Goal: Information Seeking & Learning: Understand process/instructions

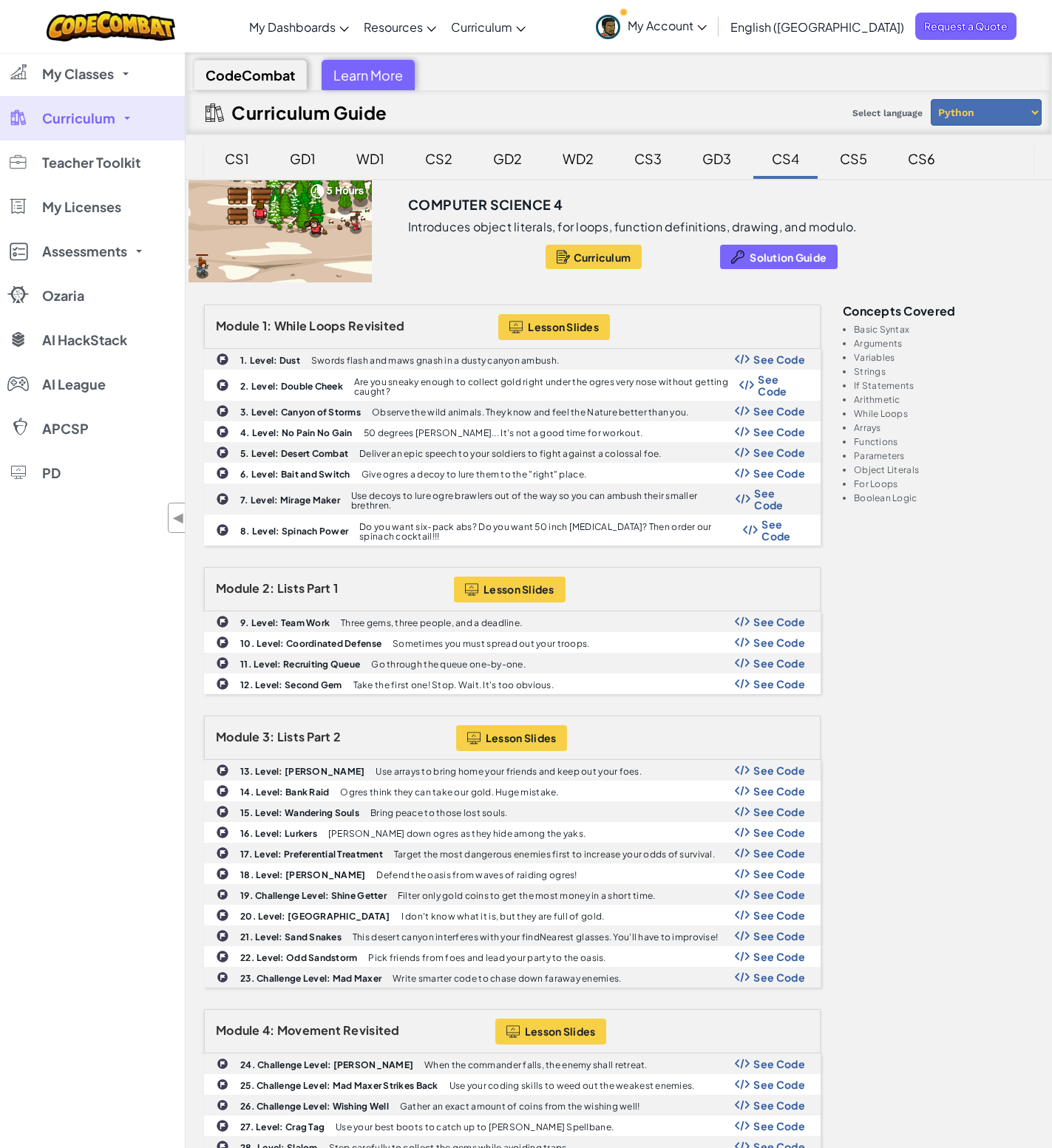
click at [504, 159] on div "GD2" at bounding box center [508, 159] width 59 height 35
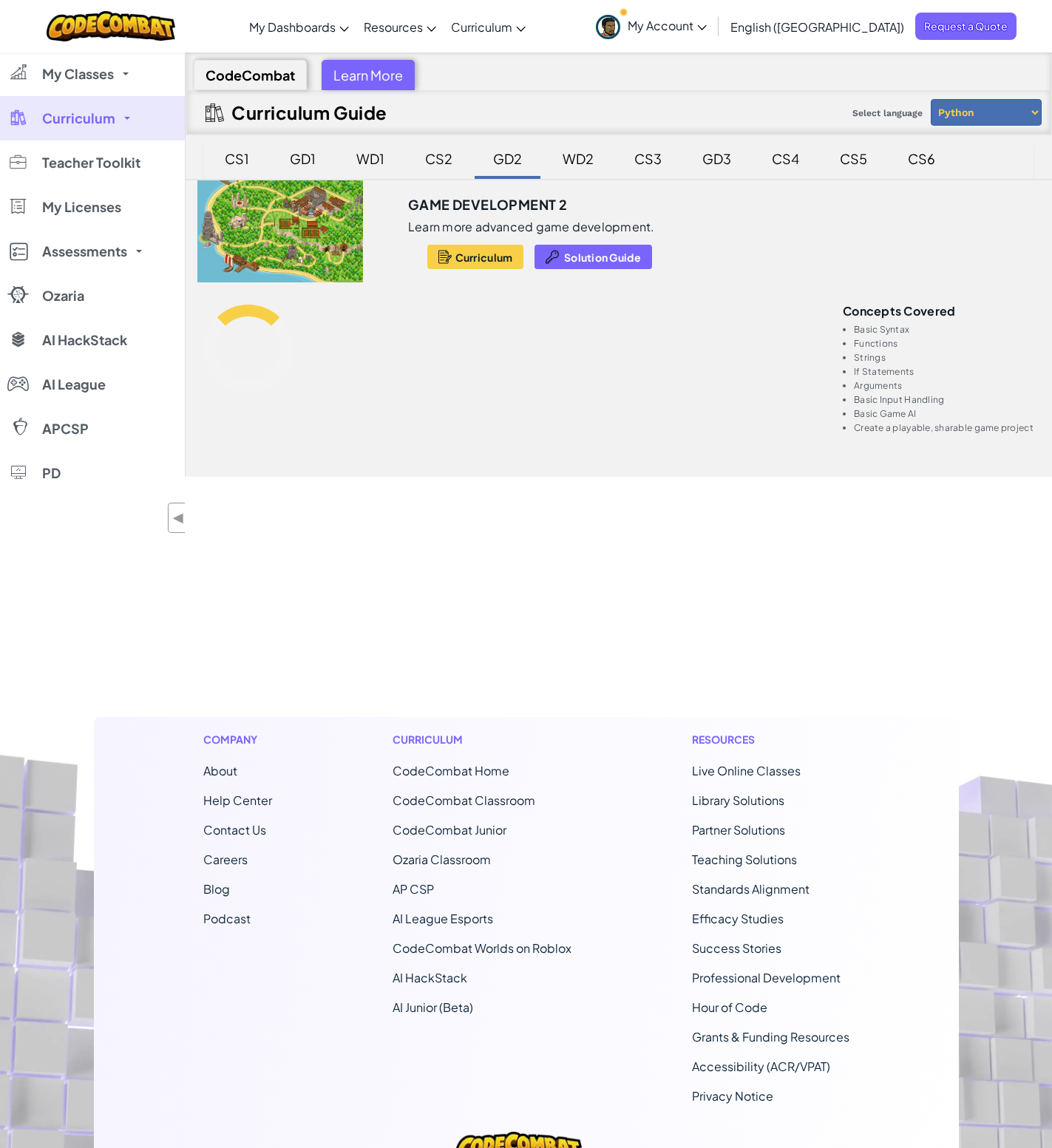
scroll to position [147, 0]
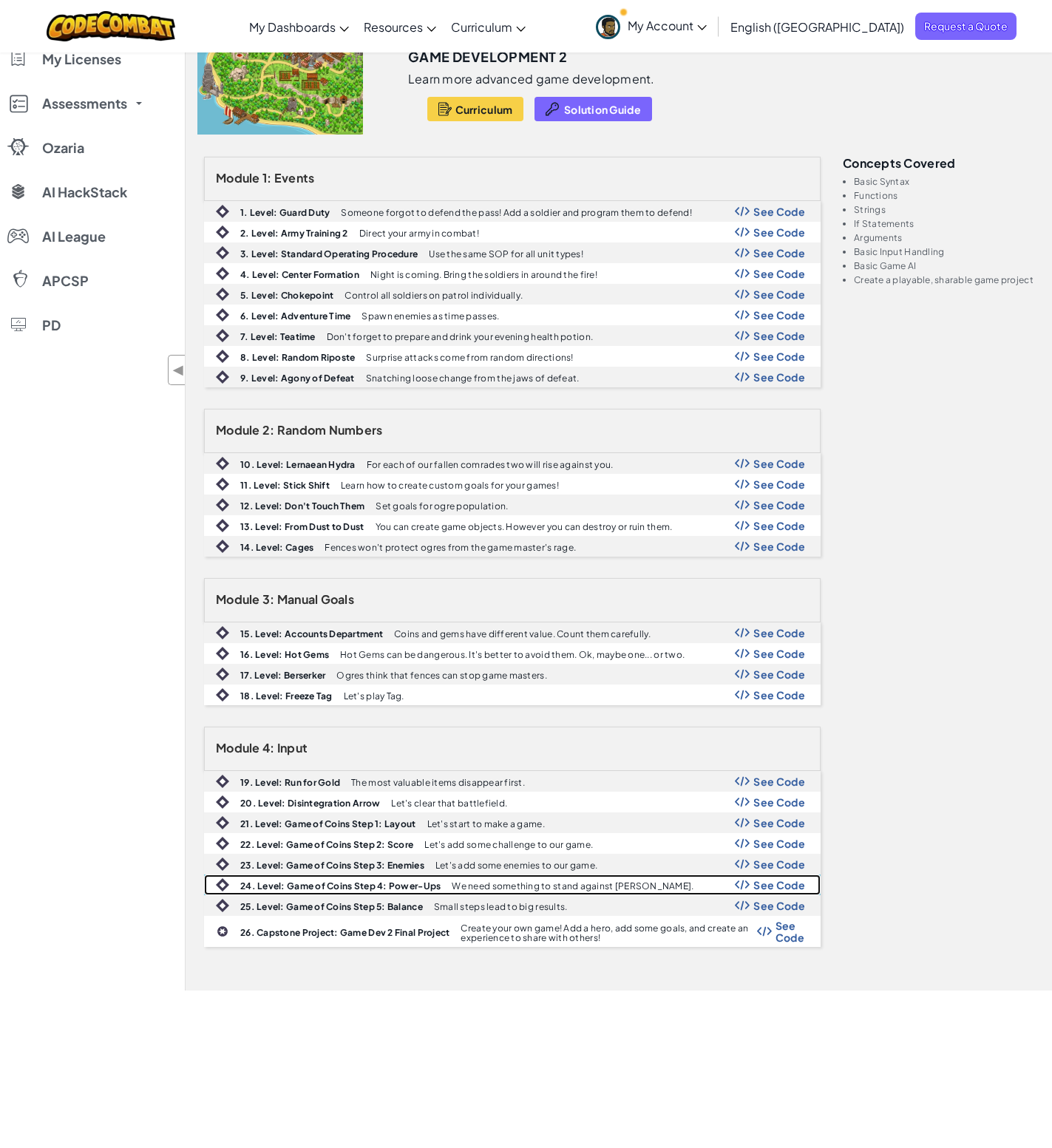
click at [335, 879] on div "24. Level: Game of Coins Step 4: Power-Ups We need something to stand against o…" at bounding box center [511, 885] width 615 height 19
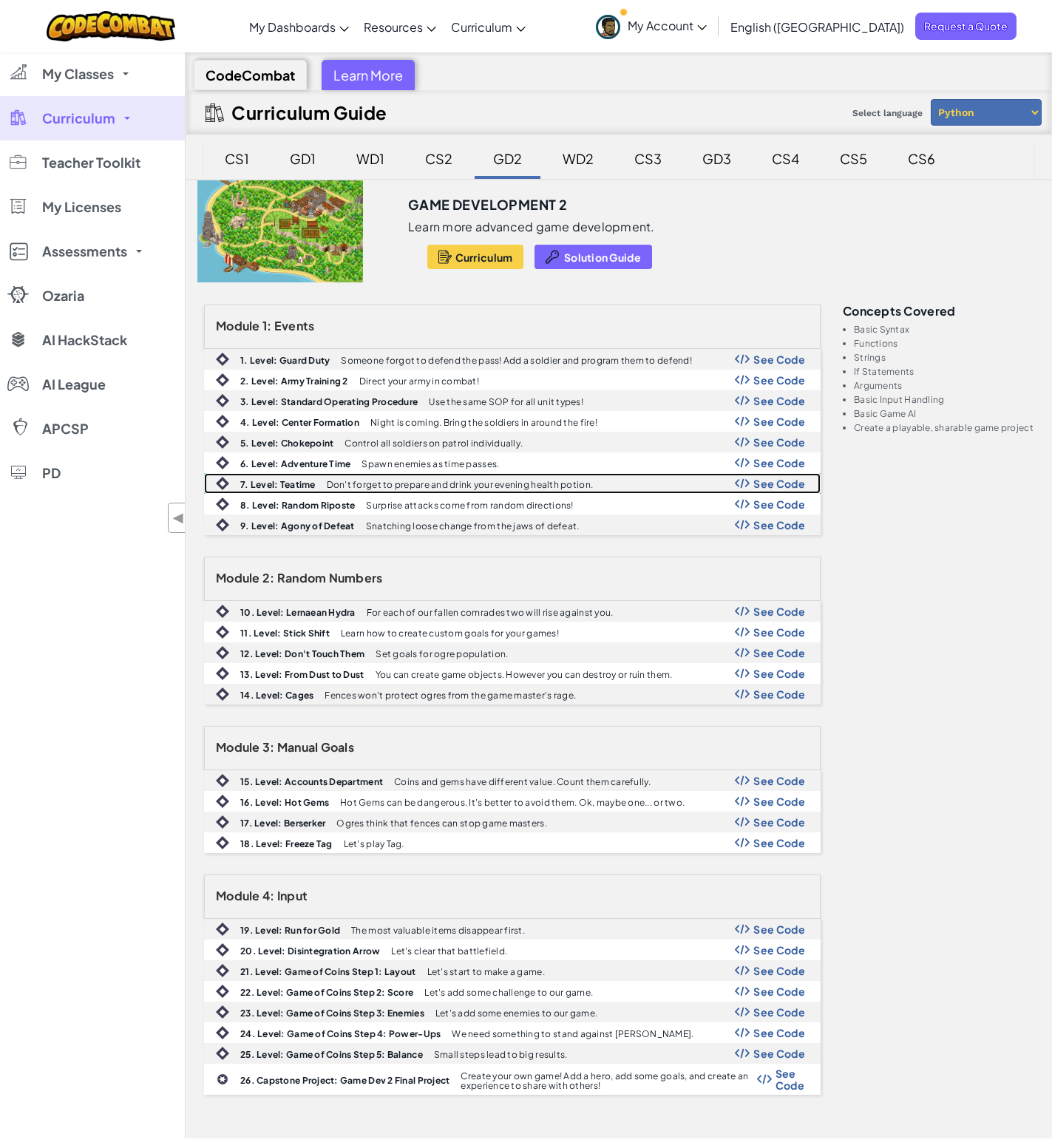
click at [448, 490] on div "7. Level: Teatime Don't forget to prepare and drink your evening health potion.…" at bounding box center [511, 483] width 615 height 19
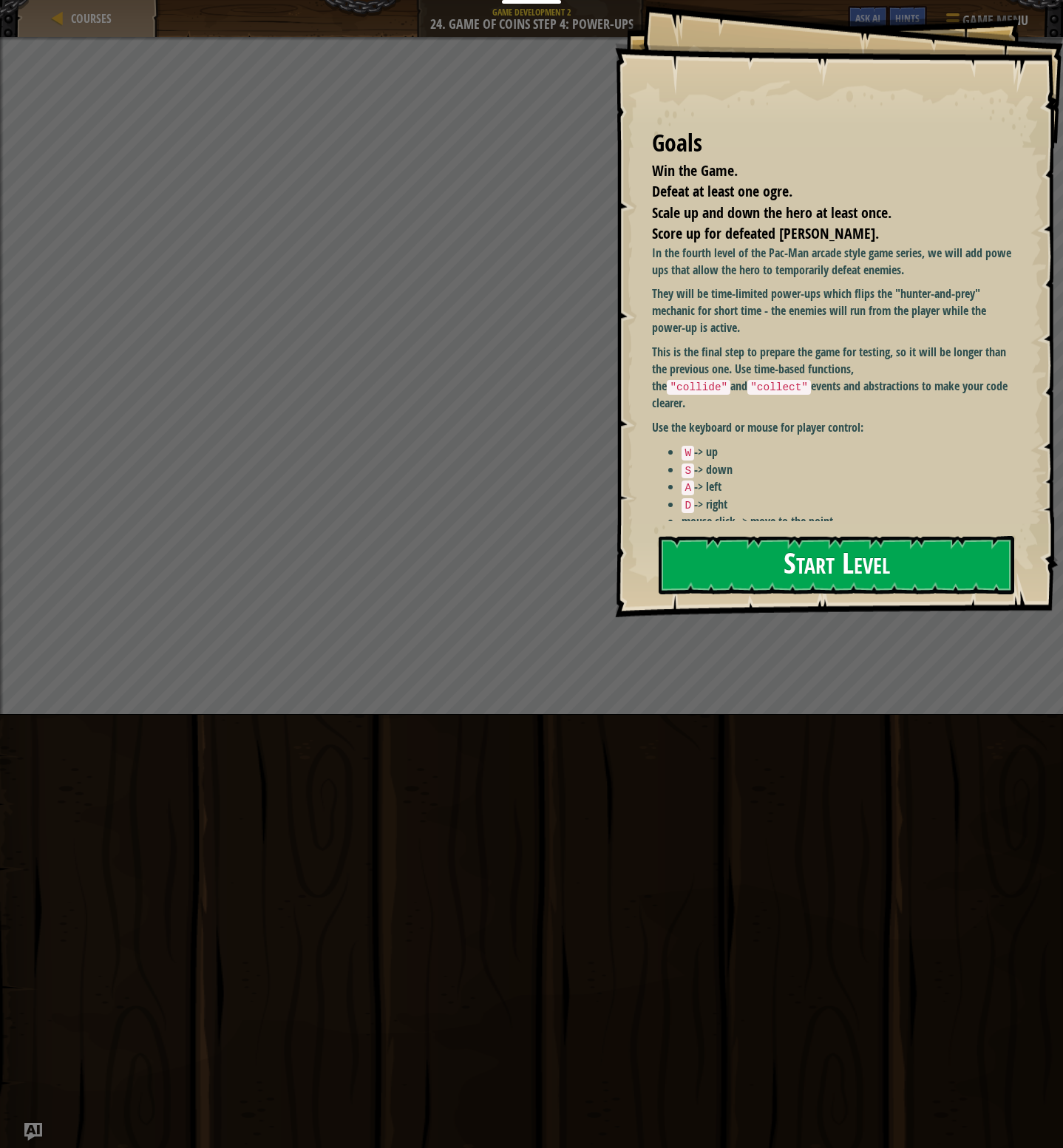
click at [756, 580] on button "Start Level" at bounding box center [836, 565] width 355 height 59
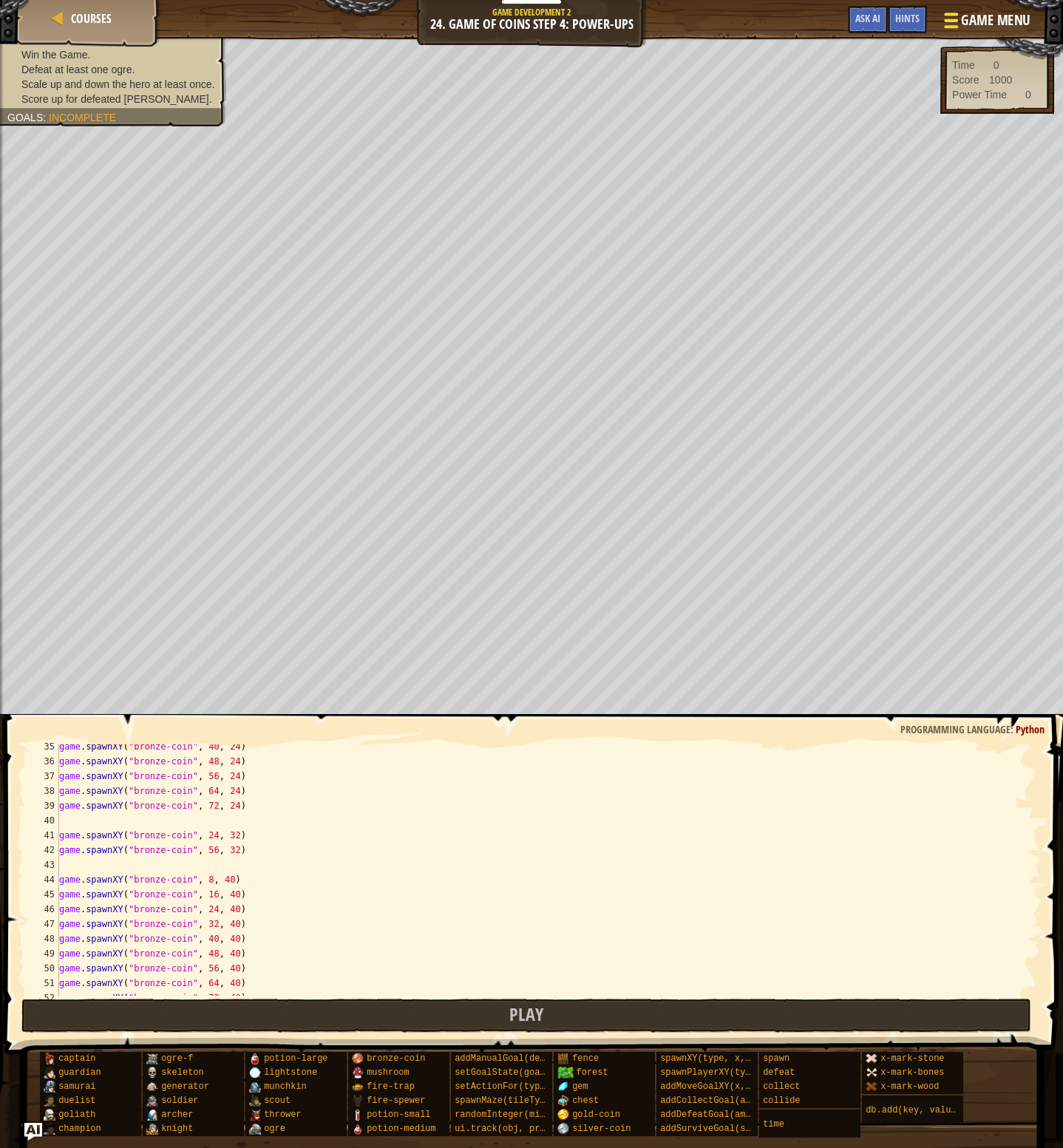
click at [975, 26] on span "Game Menu" at bounding box center [995, 20] width 69 height 20
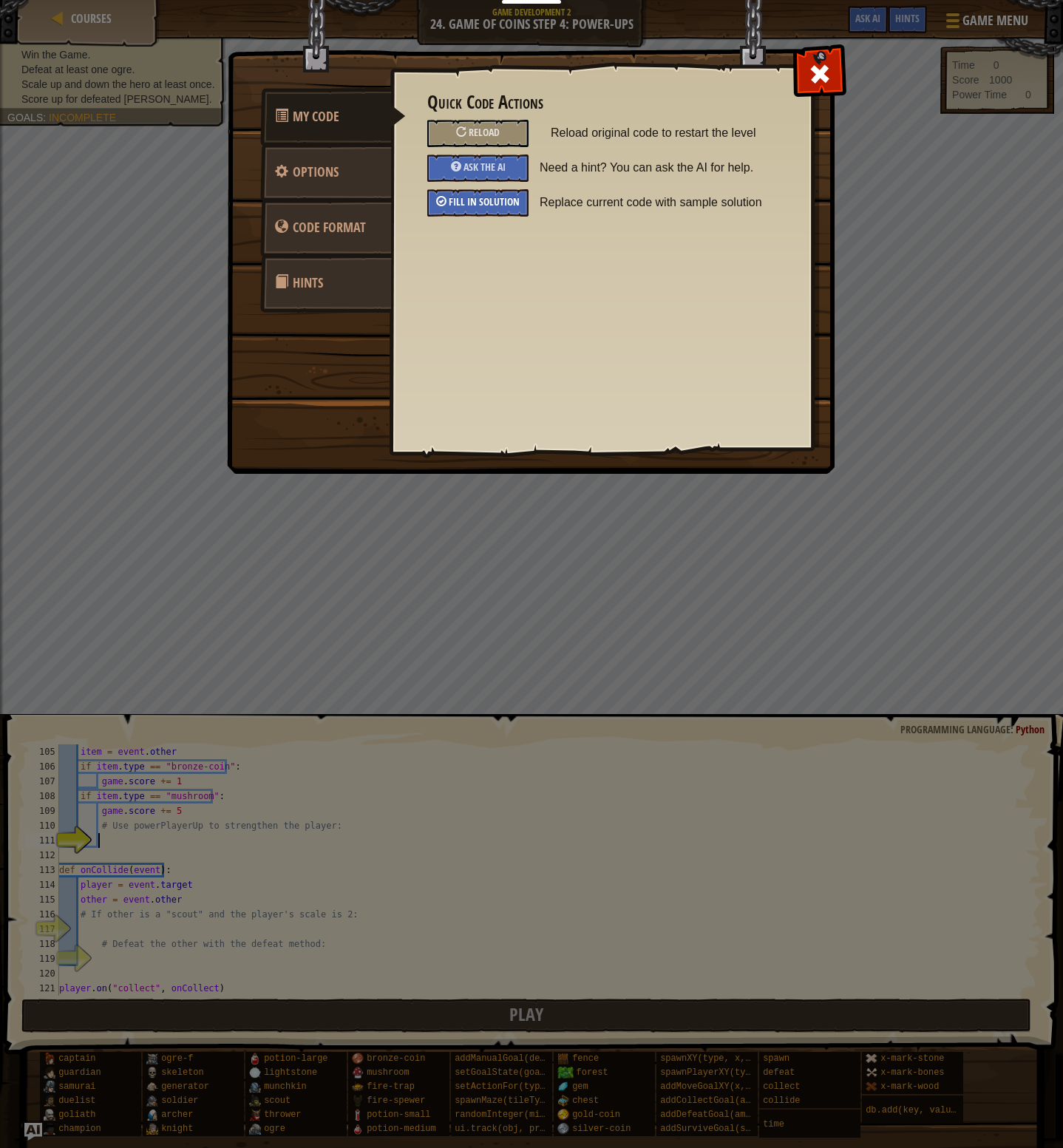
click at [500, 194] on div "Fill in solution" at bounding box center [477, 203] width 101 height 28
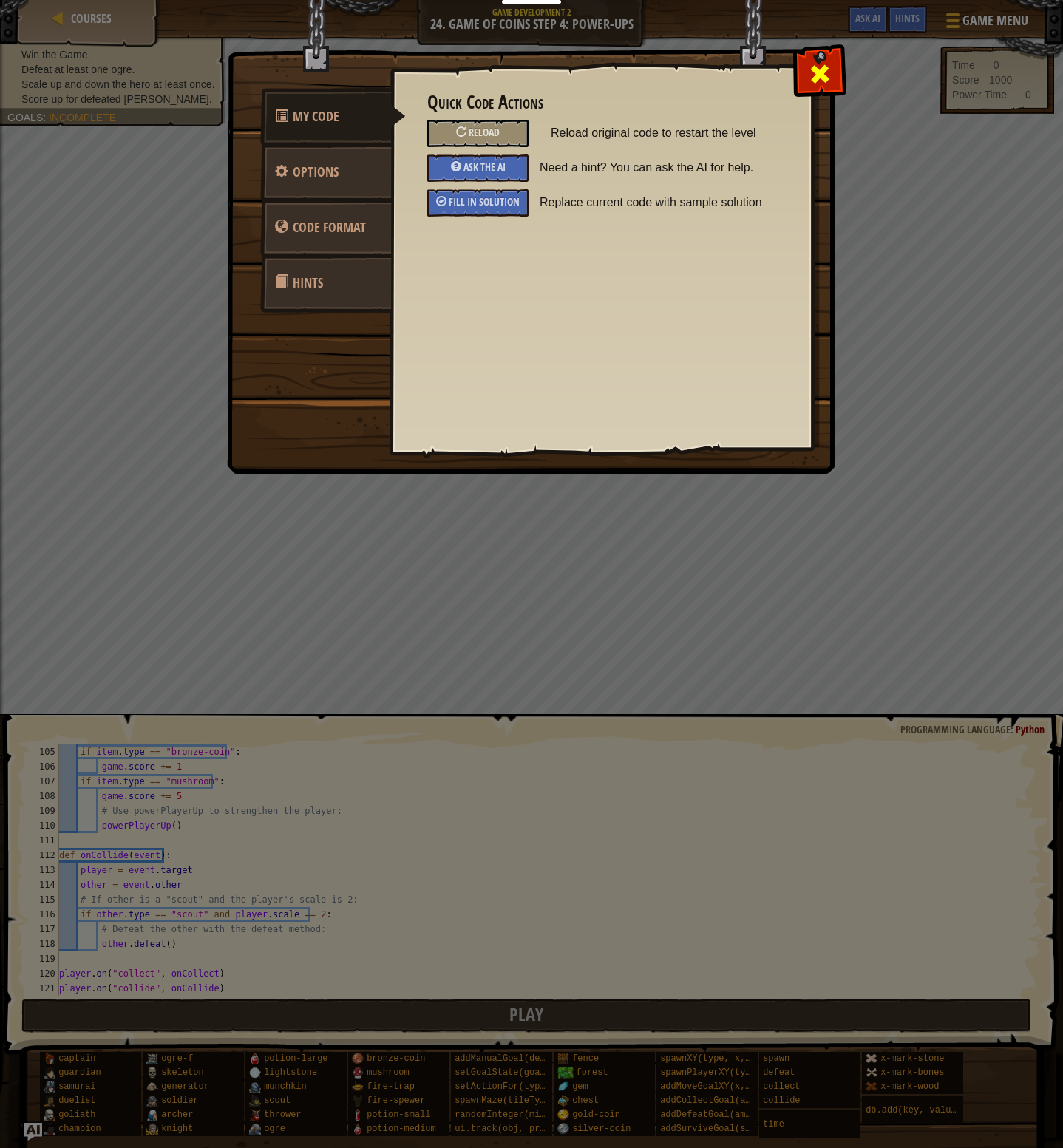
click at [826, 80] on span at bounding box center [819, 73] width 23 height 23
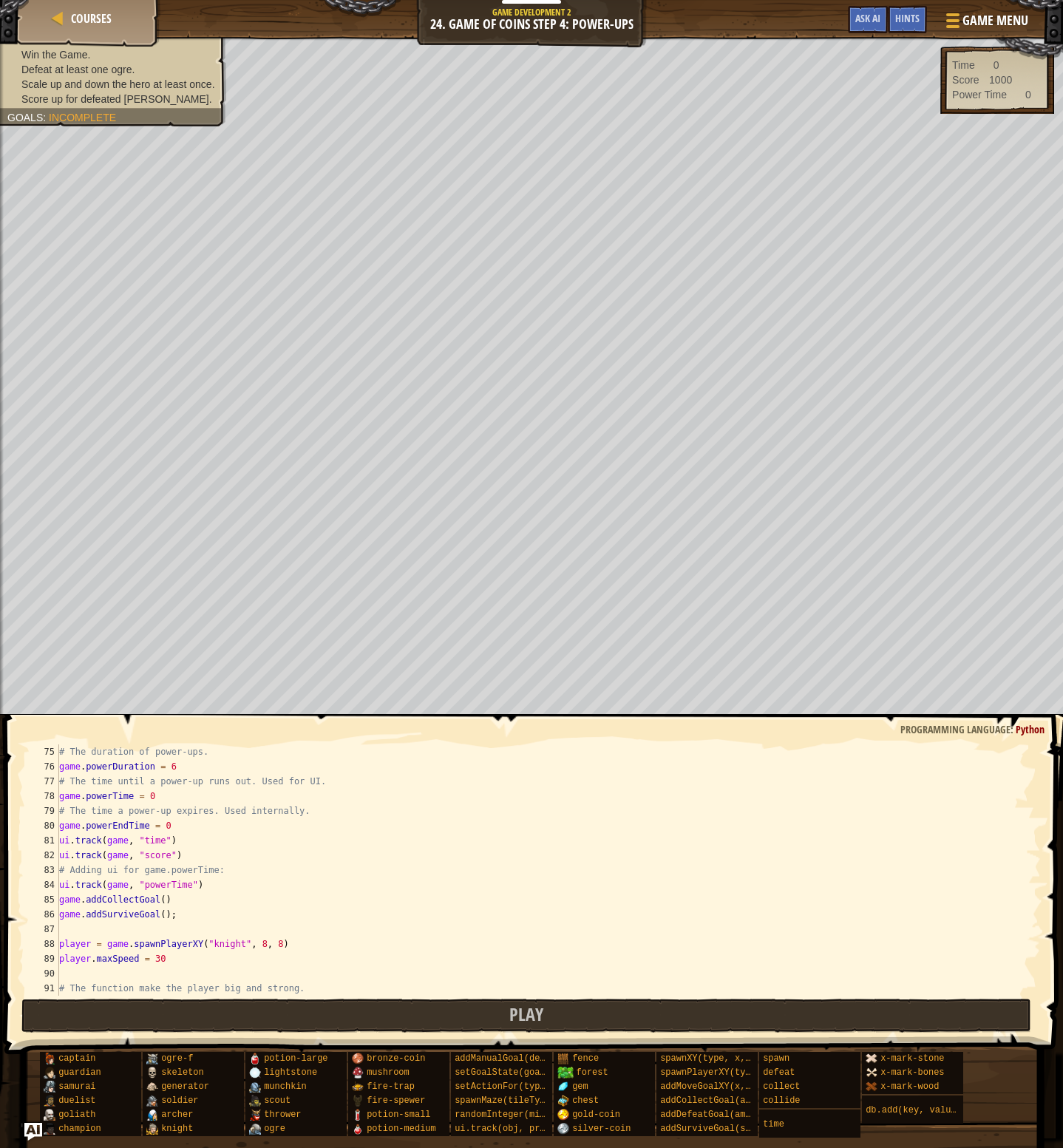
scroll to position [1050, 0]
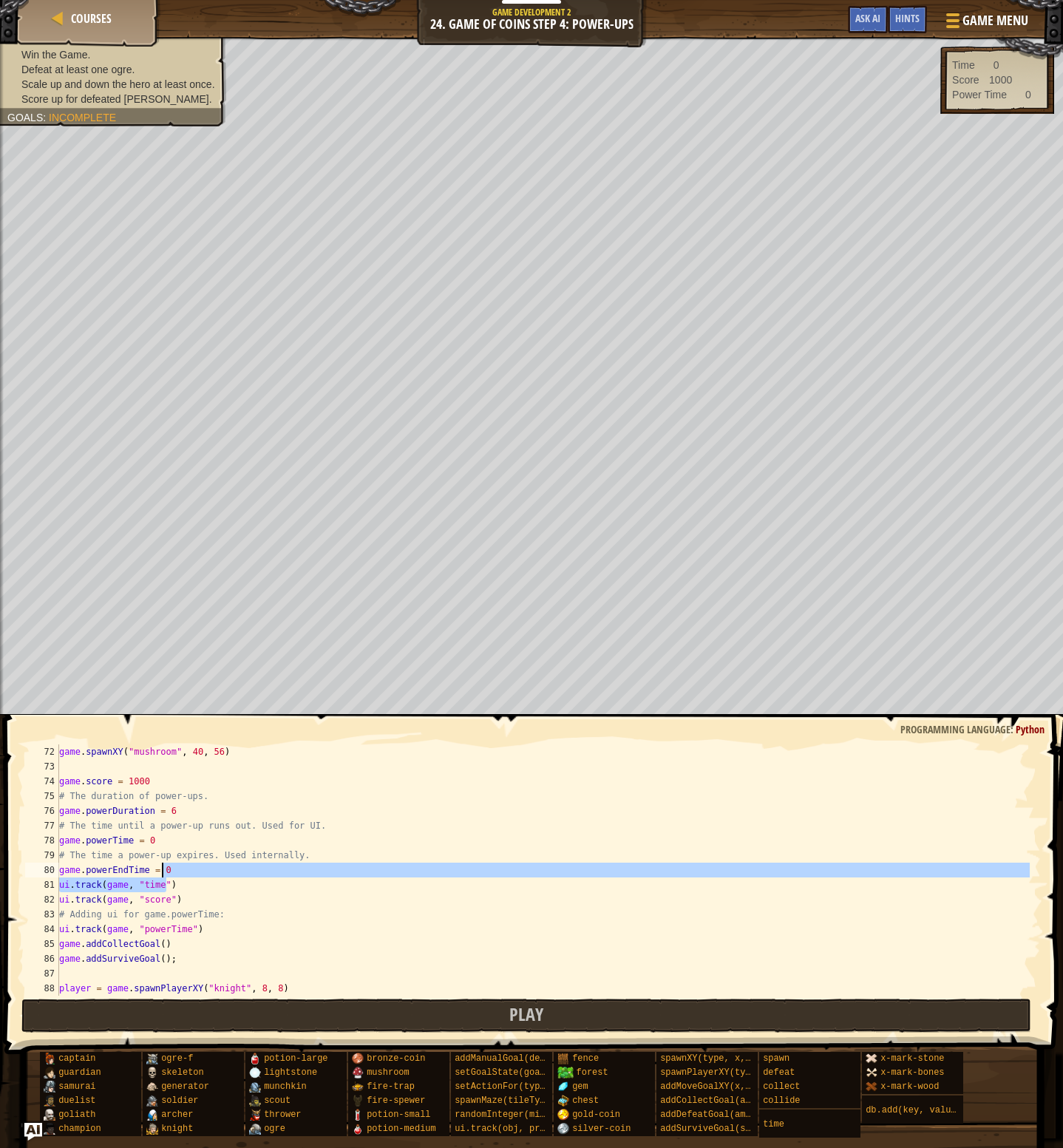
click at [373, 876] on div "game . spawnXY ( "mushroom" , 40 , 56 ) game . score = 1000 # The duration of p…" at bounding box center [542, 885] width 973 height 281
type textarea "game.powerEndTime = 0 ui.track(game, "time")"
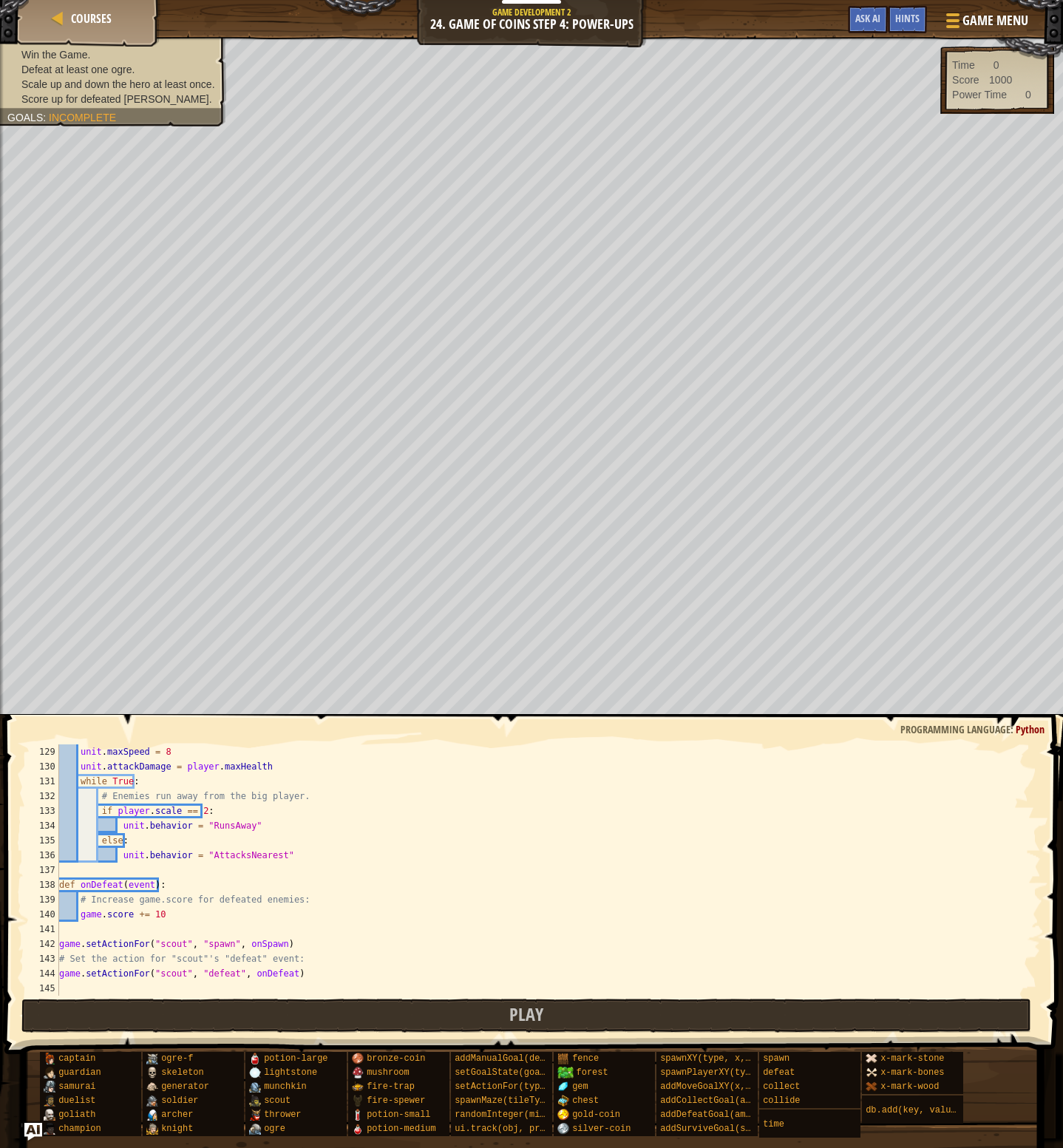
scroll to position [1804, 0]
